Goal: Task Accomplishment & Management: Manage account settings

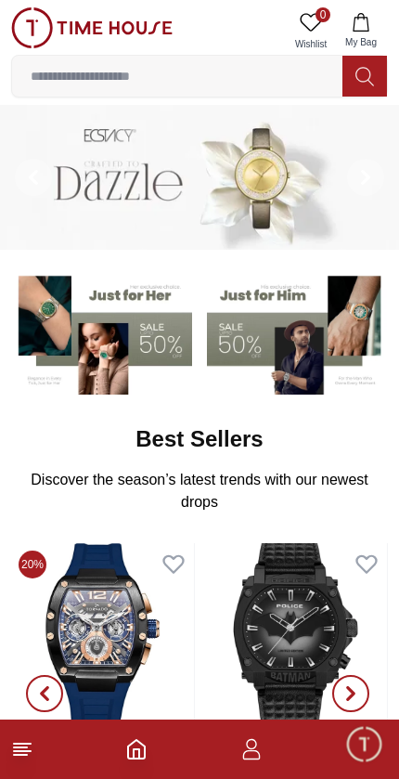
click at [255, 756] on icon "button" at bounding box center [251, 749] width 22 height 22
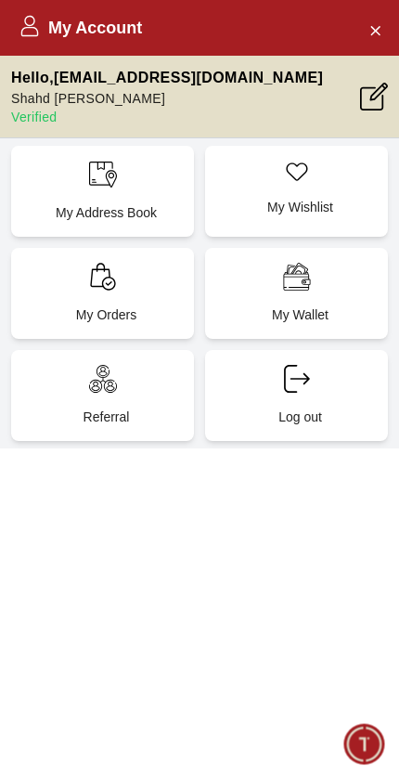
click at [153, 297] on div "My Orders" at bounding box center [102, 293] width 183 height 91
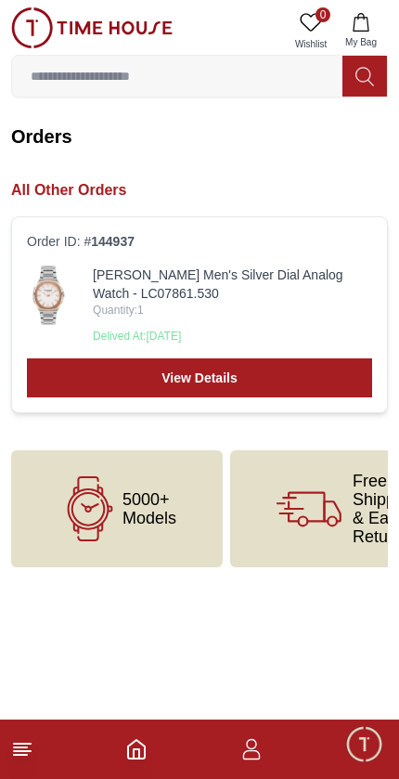
click at [262, 382] on link "View Details" at bounding box center [199, 377] width 345 height 39
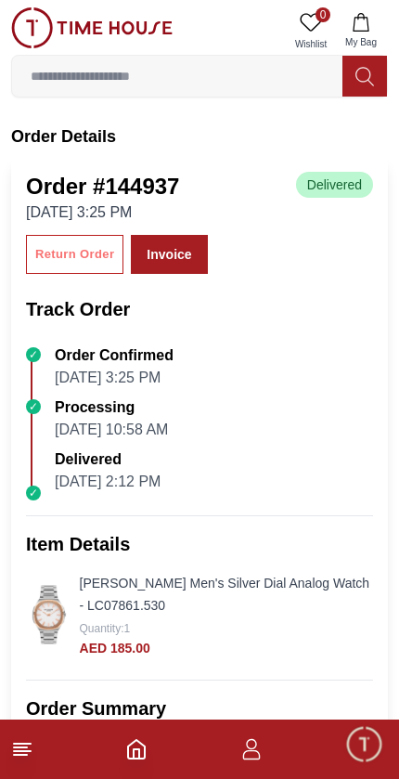
click at [73, 263] on div "Return Order" at bounding box center [74, 254] width 79 height 21
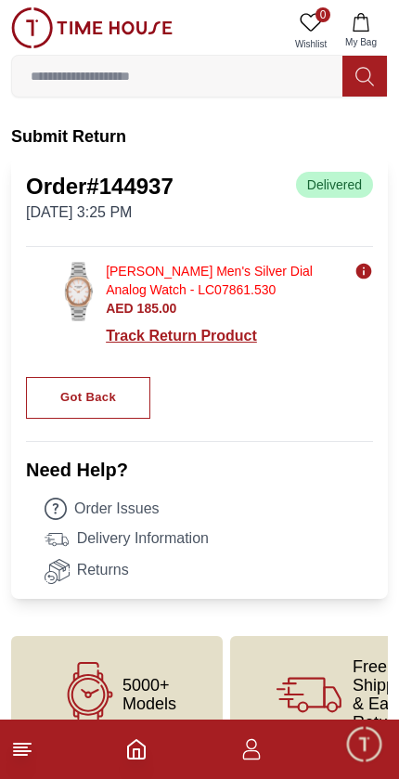
click at [227, 340] on div "Track Return Product" at bounding box center [239, 336] width 267 height 22
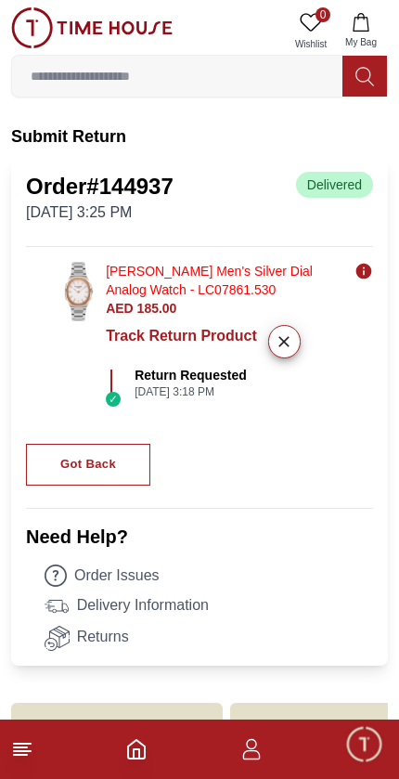
click at [136, 453] on button "Got Back" at bounding box center [88, 465] width 124 height 42
